Goal: Task Accomplishment & Management: Use online tool/utility

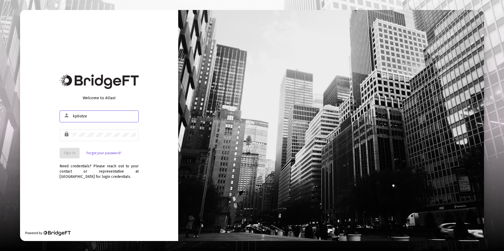
type input "[EMAIL_ADDRESS][DOMAIN_NAME]"
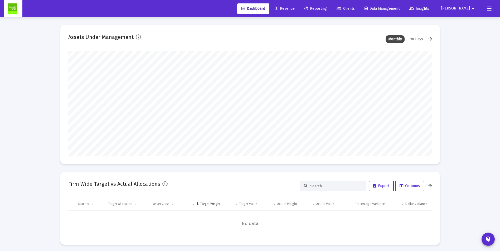
scroll to position [105, 364]
type input "[DATE]"
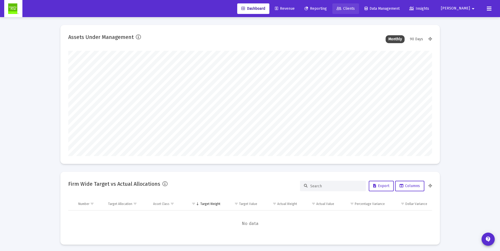
click at [355, 8] on span "Clients" at bounding box center [346, 8] width 18 height 4
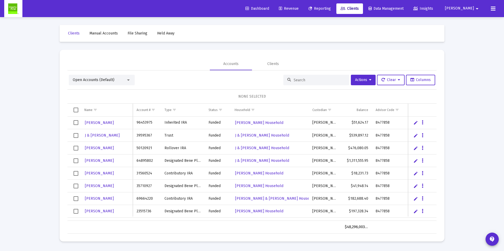
click at [309, 82] on input at bounding box center [320, 80] width 52 height 4
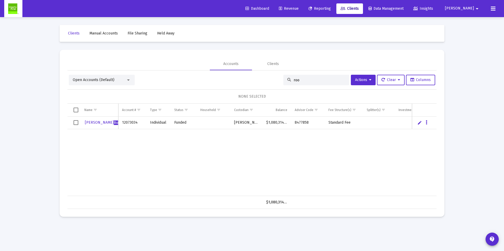
type input "roo"
click at [299, 8] on span "Revenue" at bounding box center [289, 8] width 20 height 4
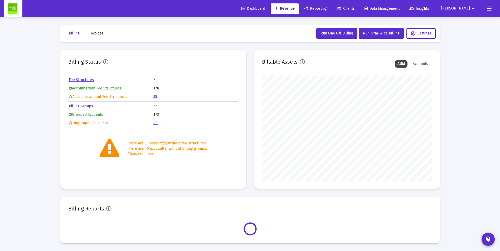
scroll to position [105, 170]
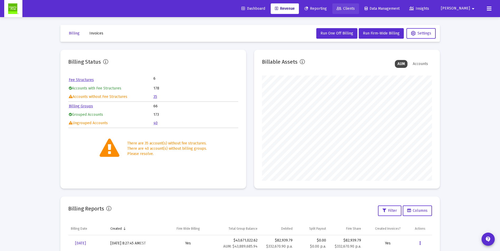
click at [355, 10] on span "Clients" at bounding box center [346, 8] width 18 height 4
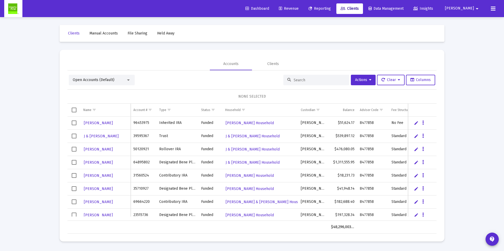
click at [300, 82] on input at bounding box center [320, 80] width 52 height 4
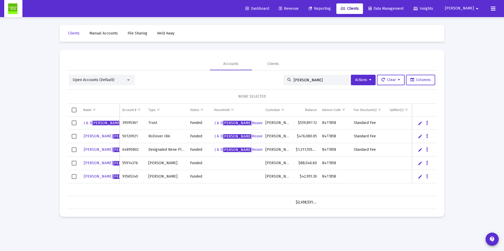
type input "[PERSON_NAME]"
click at [427, 163] on icon "Data grid" at bounding box center [427, 163] width 2 height 6
click at [438, 199] on button "Map to Household" at bounding box center [448, 199] width 47 height 13
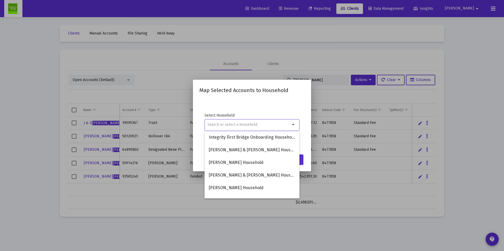
click at [245, 125] on input at bounding box center [248, 125] width 83 height 4
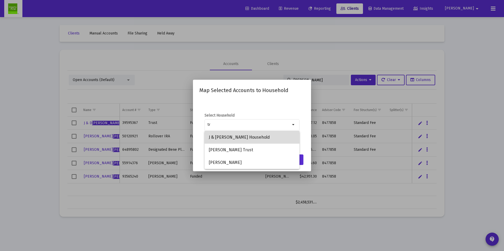
click at [243, 136] on span "J & [PERSON_NAME] Household" at bounding box center [252, 137] width 86 height 13
type input "J & [PERSON_NAME] Household"
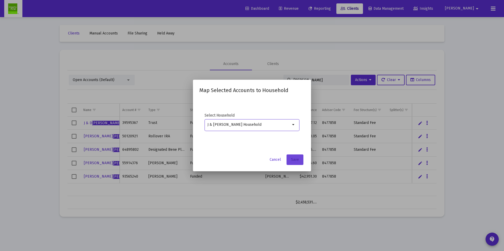
click at [294, 159] on span "Save" at bounding box center [295, 160] width 8 height 4
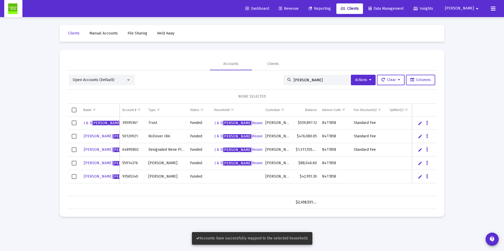
click at [427, 177] on icon "Data grid" at bounding box center [427, 177] width 2 height 6
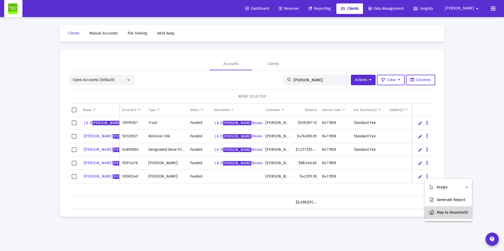
click at [442, 215] on button "Map to Household" at bounding box center [448, 213] width 47 height 13
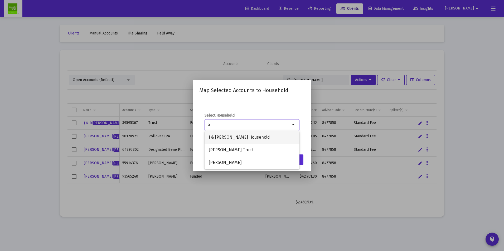
click at [251, 138] on span "J & [PERSON_NAME] Household" at bounding box center [252, 137] width 86 height 13
type input "J & [PERSON_NAME] Household"
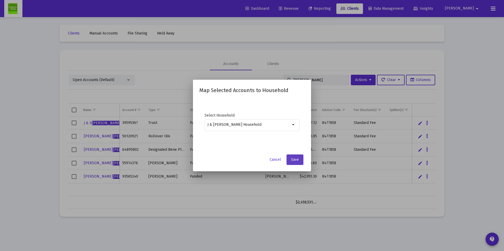
click at [298, 162] on span "Save" at bounding box center [295, 160] width 8 height 4
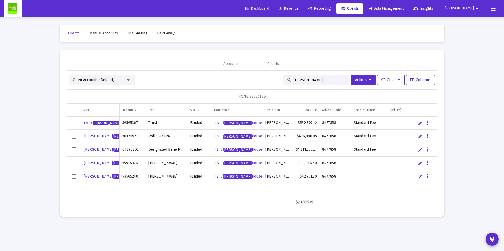
click at [299, 9] on span "Revenue" at bounding box center [289, 8] width 20 height 4
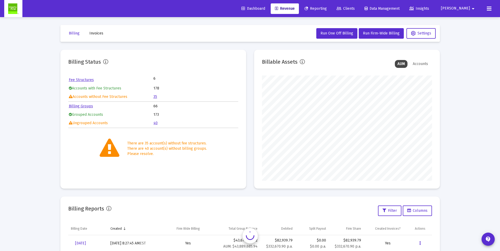
scroll to position [105, 170]
click at [155, 96] on link "35" at bounding box center [155, 97] width 4 height 4
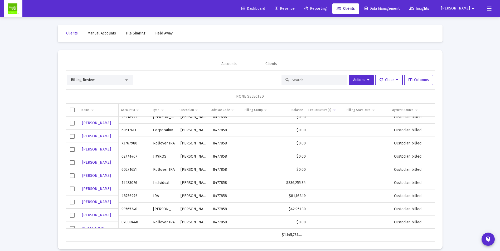
scroll to position [349, 0]
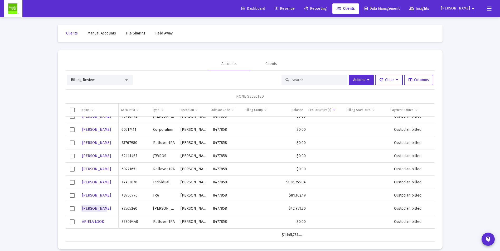
click at [91, 208] on span "[PERSON_NAME]" at bounding box center [96, 209] width 29 height 4
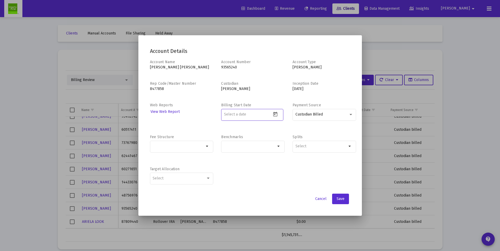
click at [248, 114] on input at bounding box center [247, 115] width 47 height 4
click at [275, 114] on icon "Open calendar" at bounding box center [275, 115] width 6 height 6
click at [280, 131] on button "Previous month" at bounding box center [279, 132] width 11 height 11
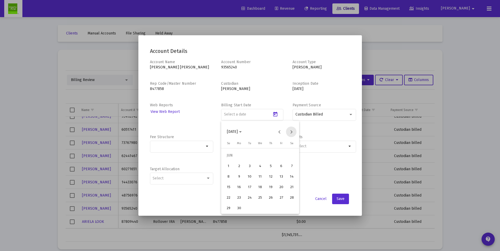
click at [291, 131] on button "Next month" at bounding box center [291, 132] width 11 height 11
click at [254, 167] on div "1" at bounding box center [249, 166] width 9 height 9
type input "[DATE]"
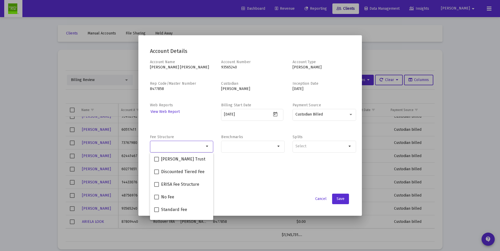
click at [176, 147] on input "Selection" at bounding box center [179, 146] width 52 height 4
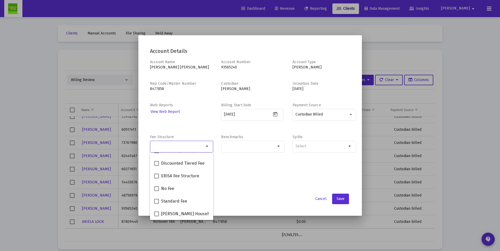
click at [274, 189] on div "Account Name [PERSON_NAME] [PERSON_NAME] Account Number [FINANCIAL_ID] Account …" at bounding box center [250, 125] width 200 height 131
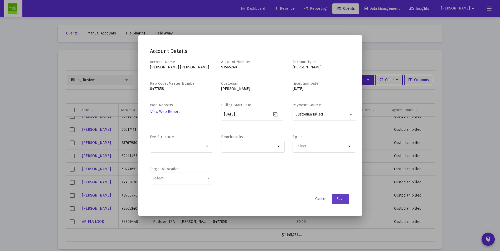
click at [339, 199] on span "Save" at bounding box center [341, 199] width 8 height 4
click at [209, 147] on mat-icon "arrow_drop_down" at bounding box center [207, 146] width 6 height 6
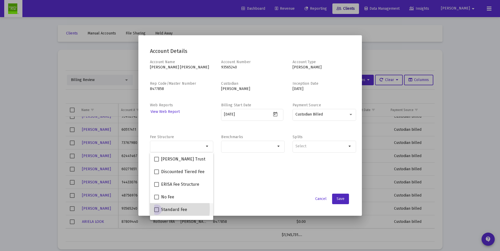
click at [157, 209] on span at bounding box center [156, 210] width 5 height 5
click at [157, 212] on input "Standard Fee" at bounding box center [156, 212] width 0 height 0
checkbox input "true"
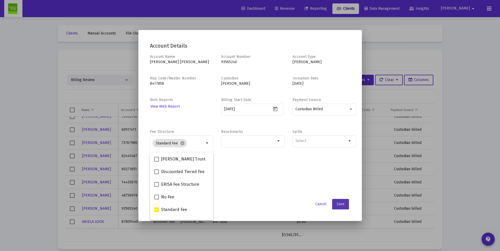
click at [344, 205] on span "Save" at bounding box center [341, 204] width 8 height 4
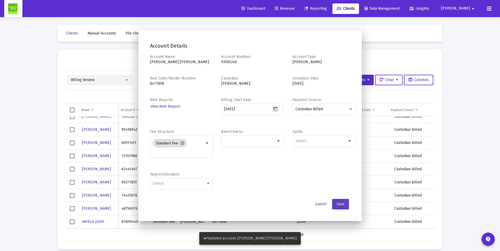
scroll to position [336, 0]
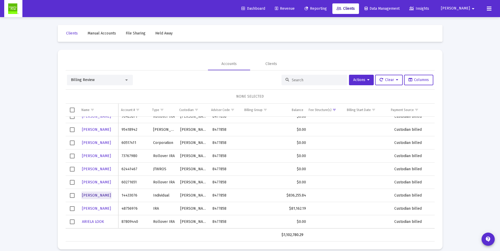
click at [94, 195] on span "[PERSON_NAME]" at bounding box center [96, 195] width 29 height 4
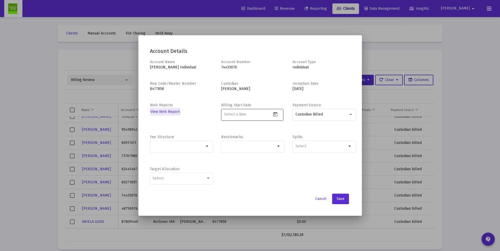
click at [276, 115] on icon "Open calendar" at bounding box center [275, 115] width 6 height 6
click at [278, 133] on button "Previous month" at bounding box center [279, 132] width 11 height 11
click at [292, 133] on button "Next month" at bounding box center [291, 132] width 11 height 11
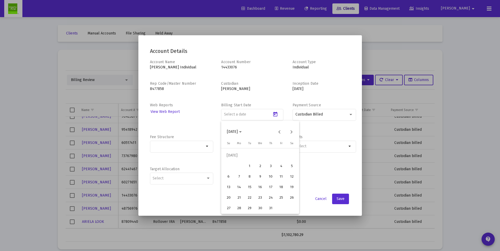
click at [247, 168] on div "1" at bounding box center [249, 166] width 9 height 9
type input "[DATE]"
click at [202, 150] on div at bounding box center [179, 146] width 52 height 13
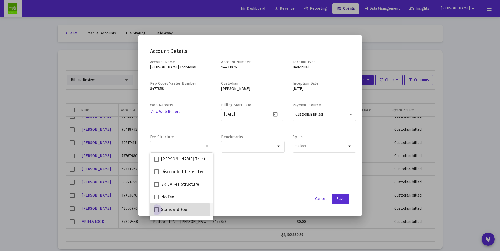
click at [155, 212] on span at bounding box center [156, 210] width 5 height 5
click at [156, 212] on input "Standard Fee" at bounding box center [156, 212] width 0 height 0
checkbox input "true"
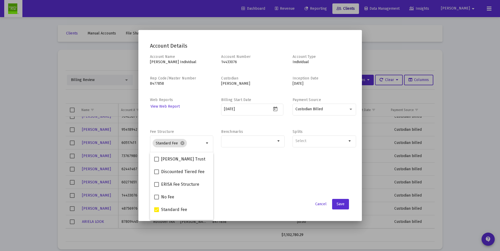
click at [271, 188] on div "Account Name [PERSON_NAME] Individual Account Number 14433076 Account Type Indi…" at bounding box center [250, 125] width 200 height 142
click at [279, 140] on mat-icon "arrow_drop_down" at bounding box center [279, 141] width 6 height 6
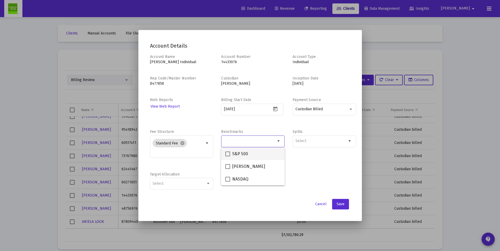
click at [225, 154] on mat-option "S&P 500" at bounding box center [253, 154] width 64 height 13
click at [277, 144] on mat-icon "arrow_drop_down" at bounding box center [279, 143] width 6 height 6
click at [278, 143] on mat-icon "arrow_drop_down" at bounding box center [279, 143] width 6 height 6
click at [246, 144] on mat-icon "cancel" at bounding box center [245, 143] width 5 height 5
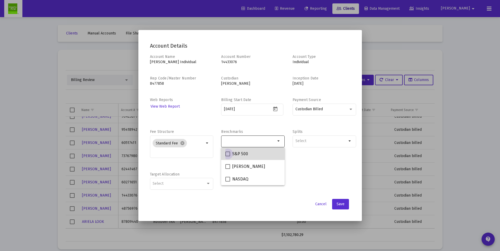
click at [226, 154] on span at bounding box center [227, 154] width 5 height 5
click at [227, 157] on input "S&P 500" at bounding box center [227, 157] width 0 height 0
checkbox input "true"
click at [228, 169] on span at bounding box center [227, 166] width 5 height 5
click at [228, 169] on input "[PERSON_NAME]" at bounding box center [227, 169] width 0 height 0
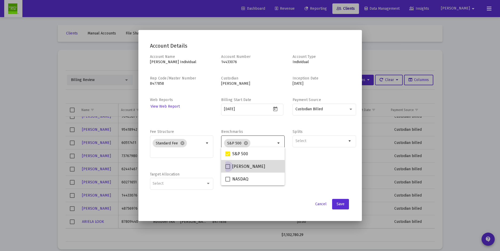
checkbox input "true"
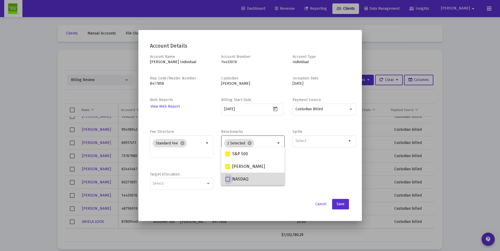
click at [228, 181] on span at bounding box center [227, 179] width 5 height 5
click at [228, 182] on input "NASDAQ" at bounding box center [227, 182] width 0 height 0
checkbox input "true"
click at [339, 205] on span "Save" at bounding box center [341, 204] width 8 height 4
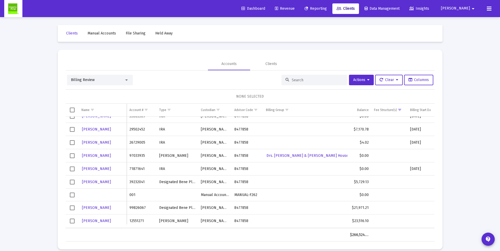
scroll to position [7, 0]
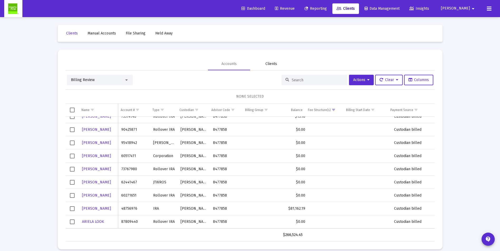
click at [274, 64] on div "Clients" at bounding box center [271, 63] width 12 height 5
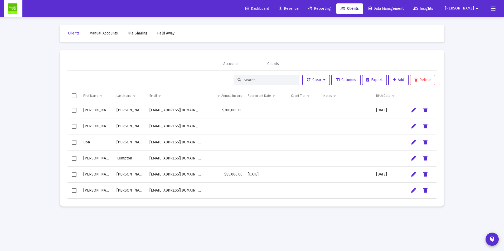
click at [256, 80] on input at bounding box center [270, 80] width 52 height 4
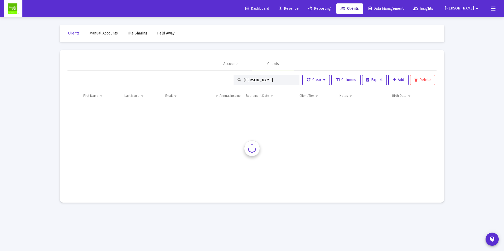
type input "[PERSON_NAME]"
click at [226, 64] on div "Accounts" at bounding box center [230, 63] width 15 height 5
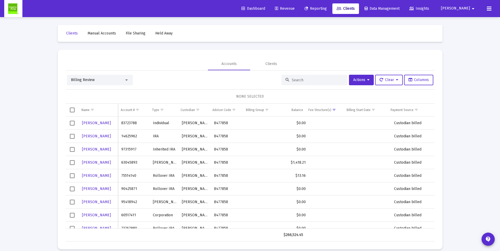
click at [293, 80] on input at bounding box center [318, 80] width 52 height 4
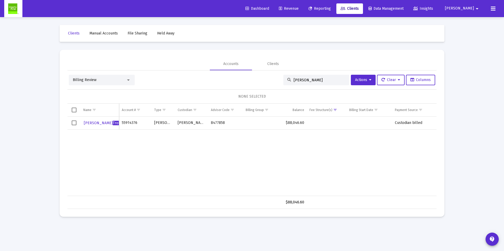
type input "[PERSON_NAME]"
click at [93, 124] on span "[PERSON_NAME]" at bounding box center [113, 123] width 58 height 4
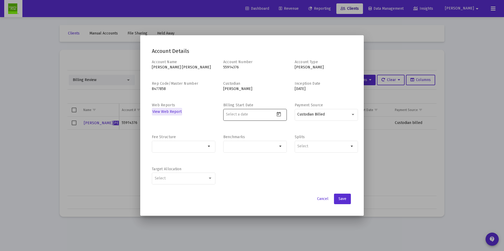
click at [279, 116] on icon "Open calendar" at bounding box center [279, 115] width 6 height 6
click at [279, 132] on button "Previous month" at bounding box center [281, 132] width 11 height 11
click at [253, 168] on div "1" at bounding box center [251, 166] width 9 height 9
type input "[DATE]"
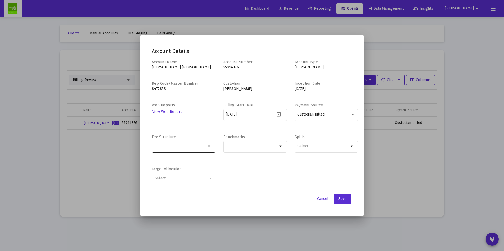
click at [212, 148] on mat-icon "arrow_drop_down" at bounding box center [209, 146] width 6 height 6
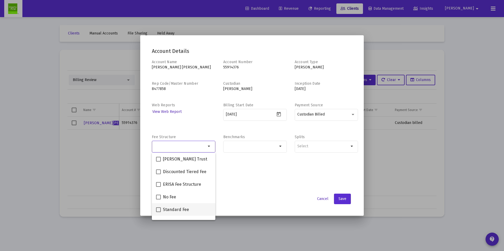
click at [160, 208] on span at bounding box center [158, 210] width 5 height 5
click at [158, 212] on input "Standard Fee" at bounding box center [158, 212] width 0 height 0
checkbox input "true"
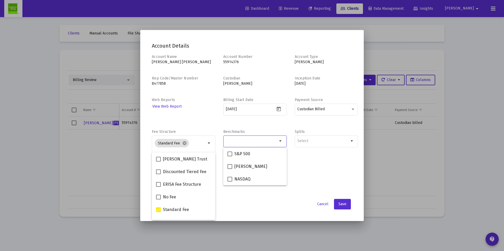
click at [239, 138] on div "Selection" at bounding box center [252, 141] width 54 height 6
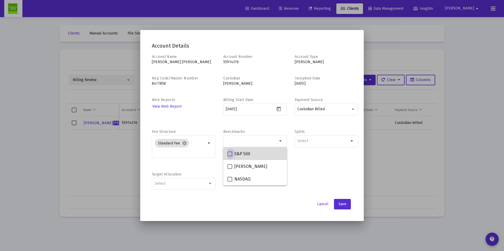
click at [228, 154] on span at bounding box center [229, 154] width 5 height 5
click at [230, 157] on input "S&P 500" at bounding box center [230, 157] width 0 height 0
checkbox input "true"
click at [228, 167] on span at bounding box center [229, 166] width 5 height 5
click at [230, 169] on input "[PERSON_NAME]" at bounding box center [230, 169] width 0 height 0
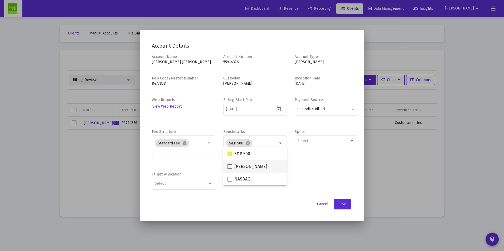
checkbox input "true"
click at [229, 180] on span at bounding box center [229, 179] width 5 height 5
click at [230, 182] on input "NASDAQ" at bounding box center [230, 182] width 0 height 0
checkbox input "true"
click at [305, 203] on div "Cancel Save" at bounding box center [252, 204] width 200 height 11
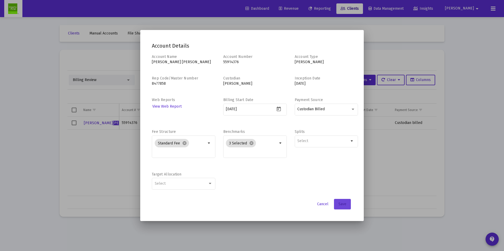
click at [344, 204] on span "Save" at bounding box center [342, 204] width 8 height 4
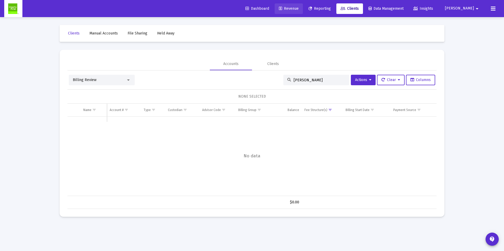
click at [299, 8] on span "Revenue" at bounding box center [289, 8] width 20 height 4
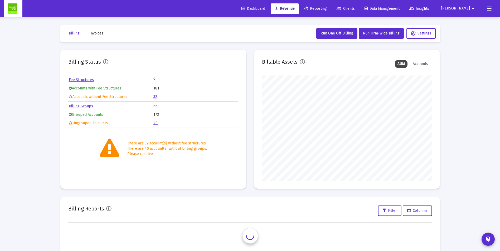
scroll to position [105, 170]
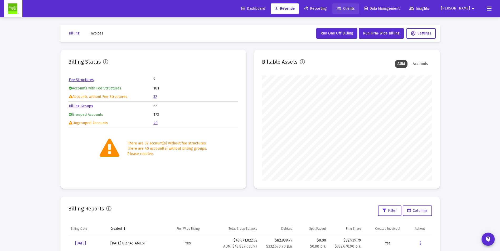
click at [355, 7] on span "Clients" at bounding box center [346, 8] width 18 height 4
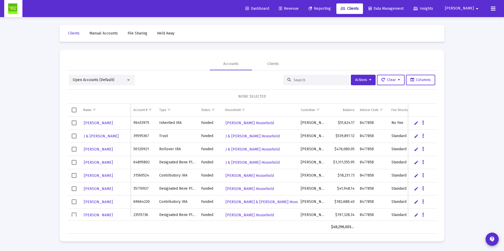
click at [305, 81] on input at bounding box center [320, 80] width 52 height 4
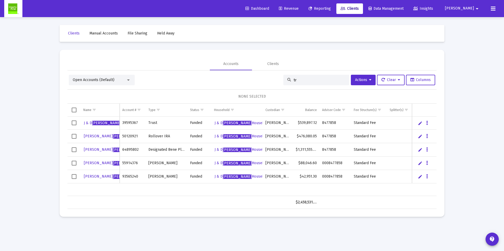
type input "t"
type input "roosevelt"
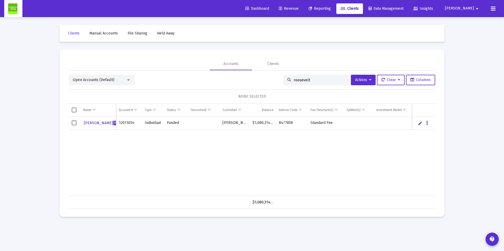
click at [113, 124] on span "[PERSON_NAME]" at bounding box center [127, 123] width 29 height 4
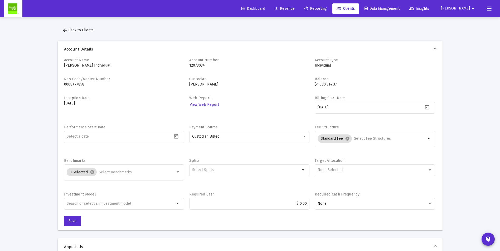
scroll to position [26, 0]
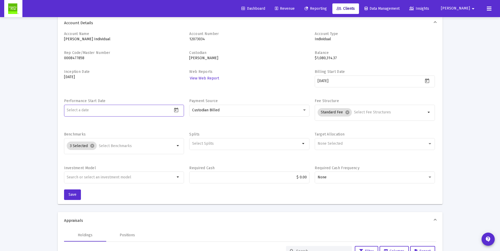
click at [151, 110] on input at bounding box center [120, 110] width 106 height 4
click at [175, 110] on icon "Open calendar" at bounding box center [176, 111] width 6 height 6
click at [123, 128] on button "Previous month" at bounding box center [122, 128] width 11 height 11
click at [93, 160] on div "1" at bounding box center [92, 161] width 9 height 9
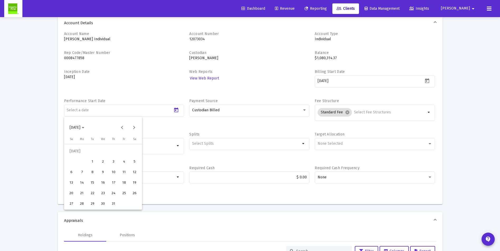
type input "[DATE]"
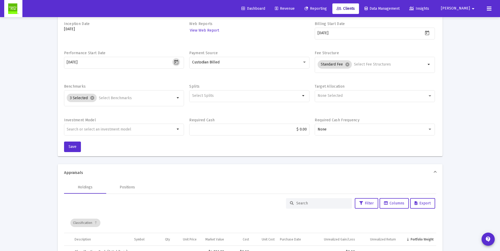
scroll to position [79, 0]
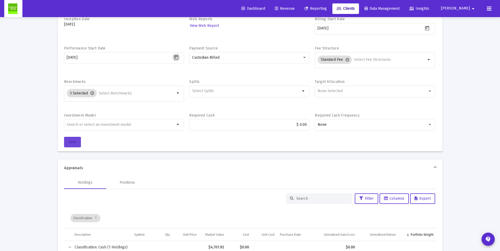
click at [72, 142] on span "Save" at bounding box center [73, 142] width 8 height 4
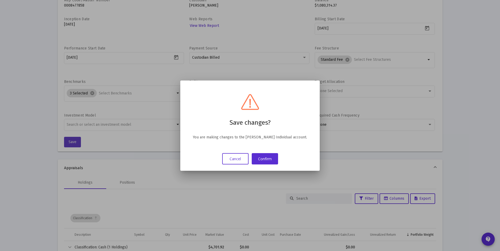
scroll to position [0, 0]
click at [266, 160] on button "Confirm" at bounding box center [265, 158] width 26 height 11
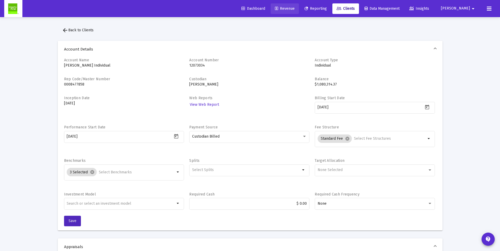
click at [295, 8] on span "Revenue" at bounding box center [285, 8] width 20 height 4
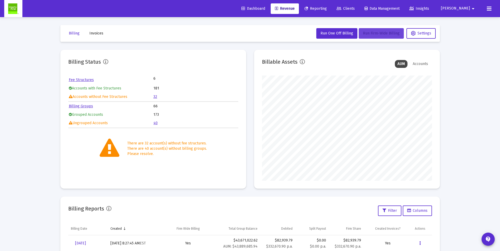
click at [372, 32] on span "Run Firm-Wide Billing" at bounding box center [381, 33] width 37 height 4
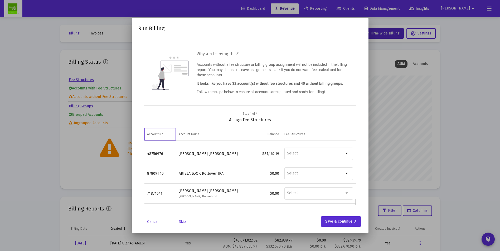
scroll to position [570, 0]
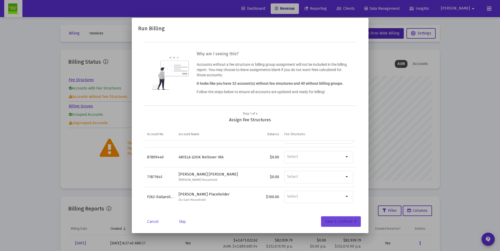
click at [346, 222] on div "Save & continue" at bounding box center [340, 222] width 31 height 11
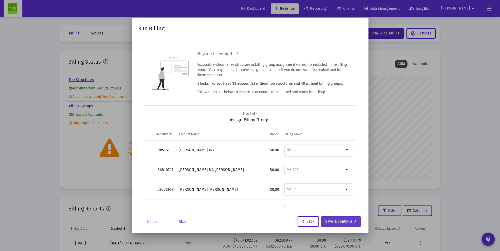
click at [344, 222] on div "Save & continue" at bounding box center [340, 222] width 31 height 11
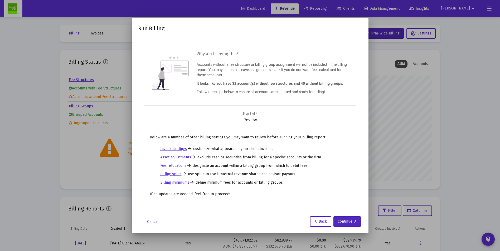
click at [344, 222] on div "Continue" at bounding box center [347, 222] width 19 height 11
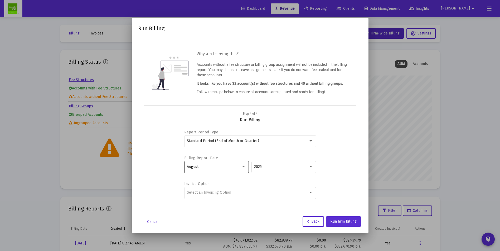
click at [242, 167] on div at bounding box center [243, 167] width 5 height 4
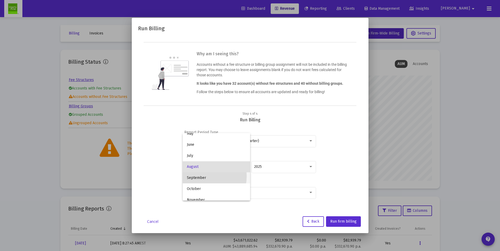
click at [199, 176] on span "September" at bounding box center [216, 178] width 59 height 11
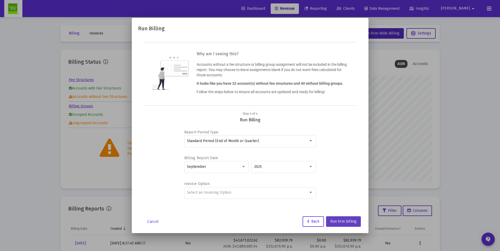
click at [346, 221] on span "Run firm billing" at bounding box center [343, 222] width 26 height 4
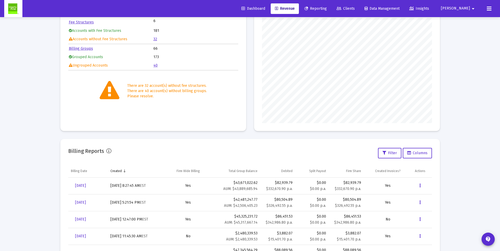
scroll to position [0, 0]
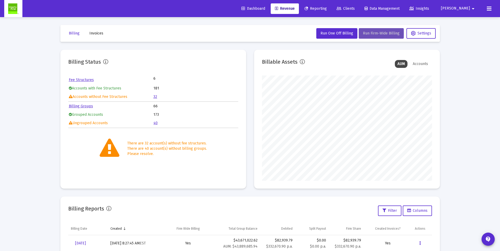
click at [374, 33] on span "Run Firm-Wide Billing" at bounding box center [381, 33] width 37 height 4
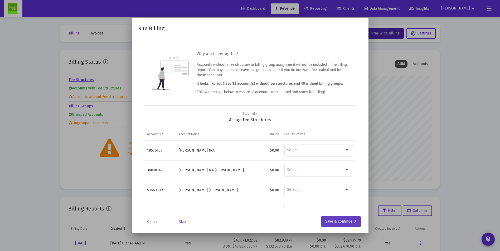
click at [342, 222] on div "Save & continue" at bounding box center [340, 222] width 31 height 11
click at [341, 225] on div "Save & continue" at bounding box center [340, 222] width 31 height 11
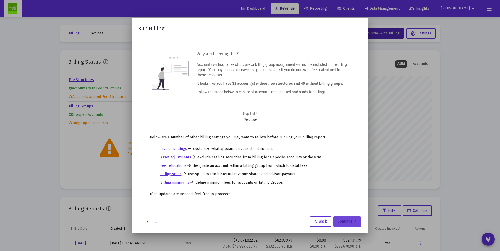
click at [340, 223] on div "Continue" at bounding box center [347, 222] width 19 height 11
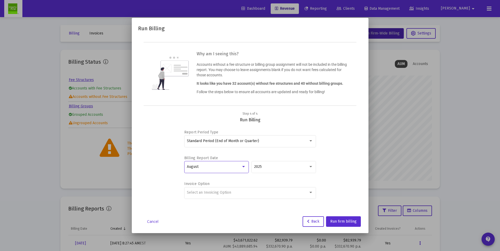
click at [242, 166] on div at bounding box center [243, 167] width 5 height 4
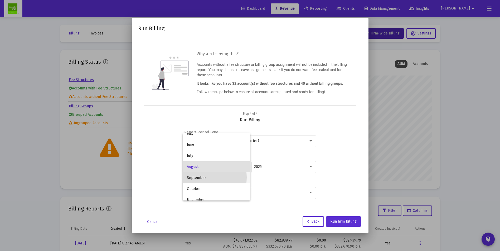
click at [203, 178] on span "September" at bounding box center [216, 178] width 59 height 11
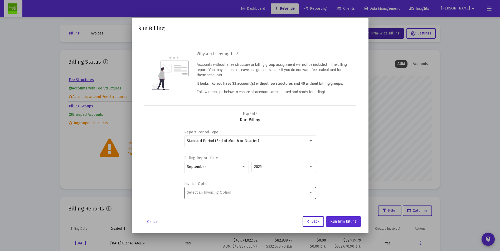
click at [271, 195] on div "Select an Invoicing Option" at bounding box center [250, 192] width 126 height 13
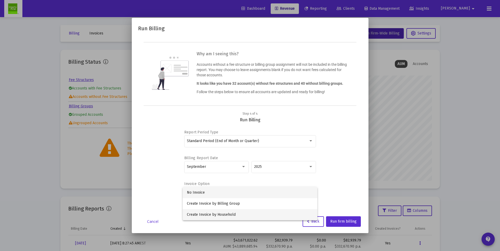
click at [227, 214] on span "Create Invoice by Household" at bounding box center [250, 215] width 126 height 11
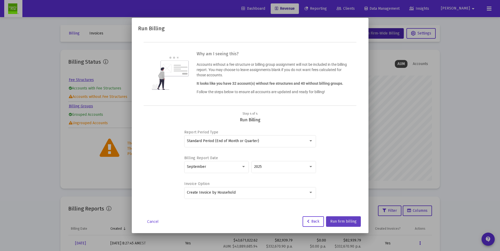
click at [339, 220] on span "Run firm billing" at bounding box center [343, 222] width 26 height 4
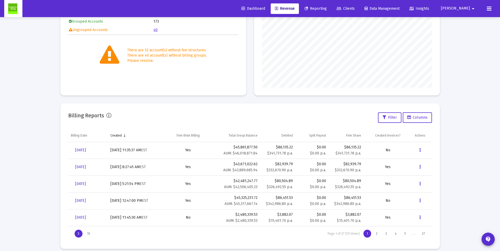
scroll to position [99, 0]
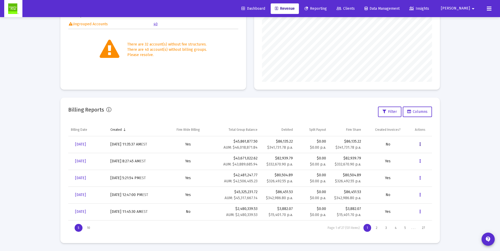
click at [420, 145] on icon "Data grid" at bounding box center [419, 145] width 1 height 6
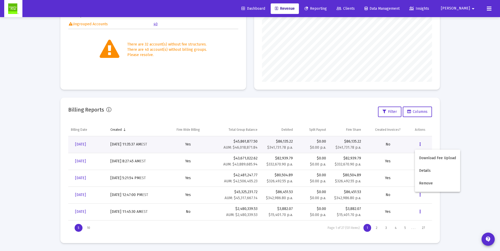
click at [470, 7] on div at bounding box center [250, 125] width 500 height 251
click at [472, 9] on mat-icon "arrow_drop_down" at bounding box center [473, 8] width 6 height 11
click at [472, 34] on button "Logout" at bounding box center [472, 35] width 31 height 13
